Goal: Navigation & Orientation: Find specific page/section

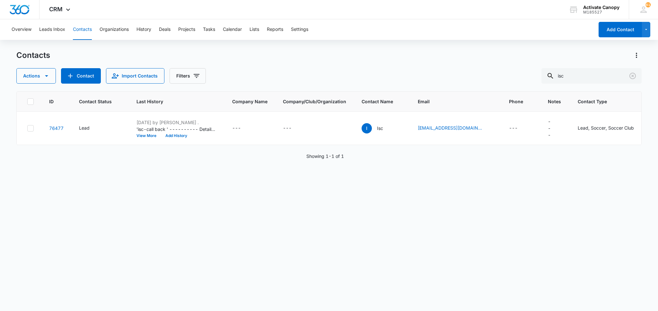
click at [357, 50] on div "Contacts" at bounding box center [328, 55] width 625 height 10
click at [231, 34] on button "Calendar" at bounding box center [232, 29] width 19 height 21
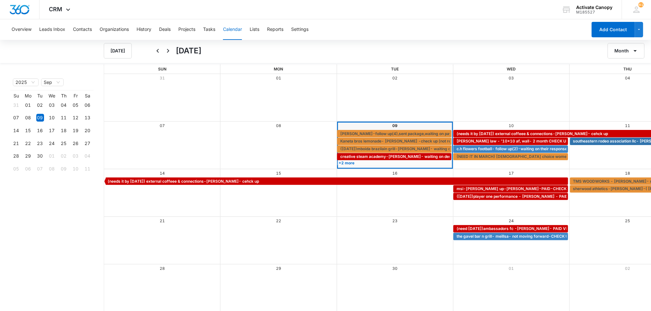
click at [643, 310] on div at bounding box center [325, 311] width 651 height 0
